Goal: Task Accomplishment & Management: Manage account settings

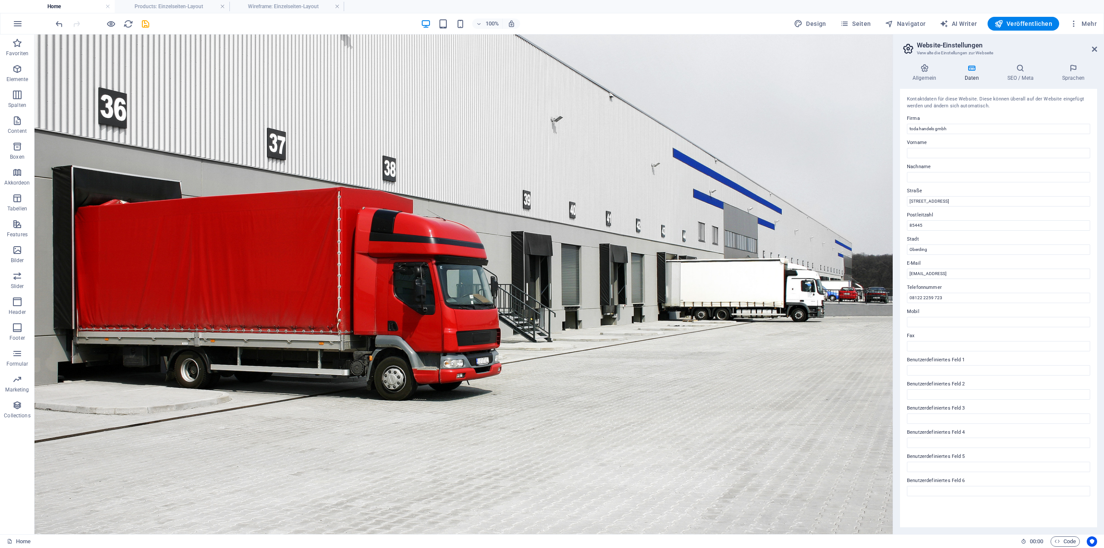
click at [946, 50] on aside "Website-Einstellungen Verwalte die Einstellungen zur Webseite Allgemein Daten S…" at bounding box center [998, 285] width 211 height 500
click at [946, 48] on icon at bounding box center [1094, 49] width 5 height 7
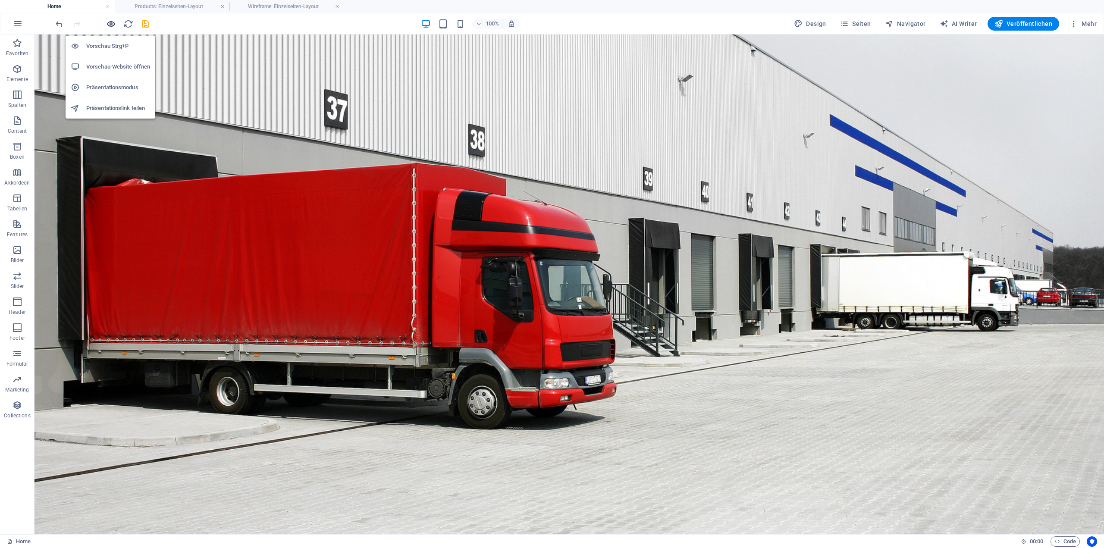
click at [110, 24] on icon "button" at bounding box center [111, 24] width 10 height 10
